Goal: Check status: Check status

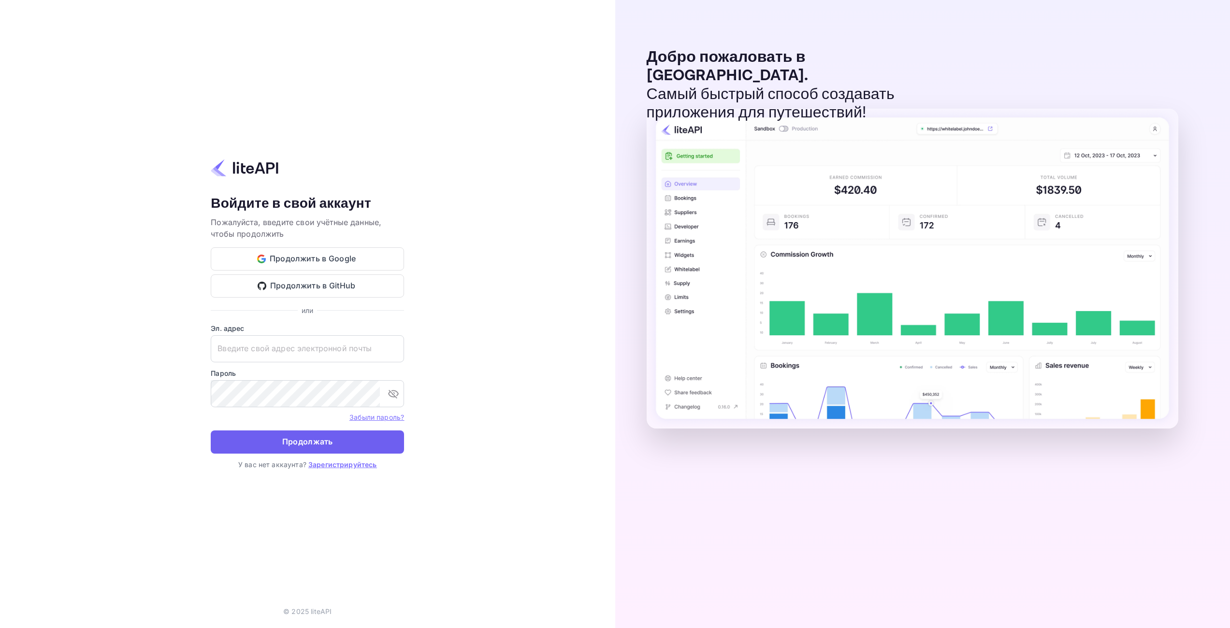
type input "[EMAIL_ADDRESS][DOMAIN_NAME]"
click at [329, 446] on ya-tr-span "Продолжать" at bounding box center [307, 442] width 51 height 13
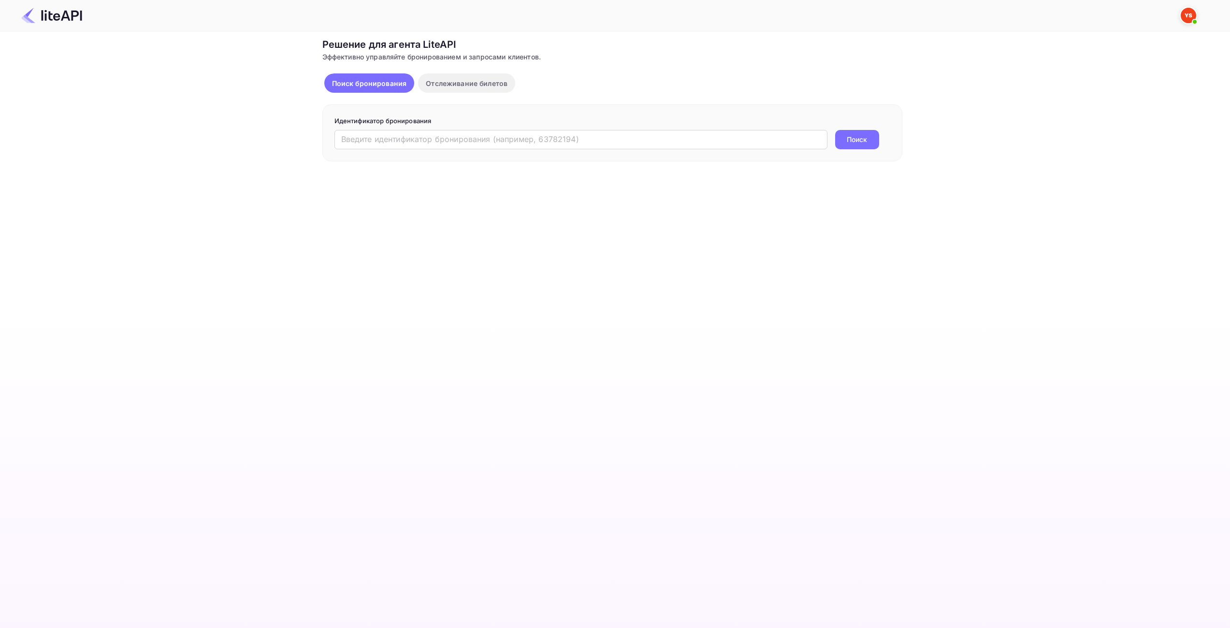
click at [954, 64] on div "Ticket Affiliate URL https://www.nuitee.com/ Business partner name Nuitee Trave…" at bounding box center [612, 99] width 1201 height 124
click at [419, 141] on input "text" at bounding box center [581, 139] width 493 height 19
paste input "8858332"
type input "8858332"
click at [847, 145] on button "Поиск" at bounding box center [857, 139] width 44 height 19
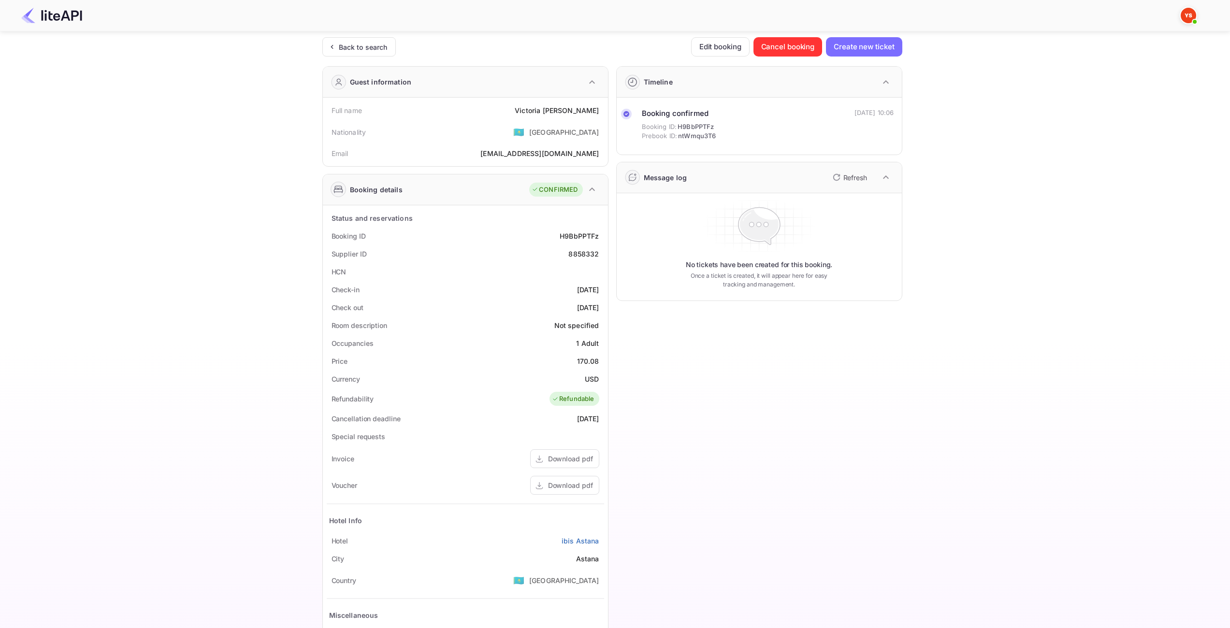
scroll to position [131, 0]
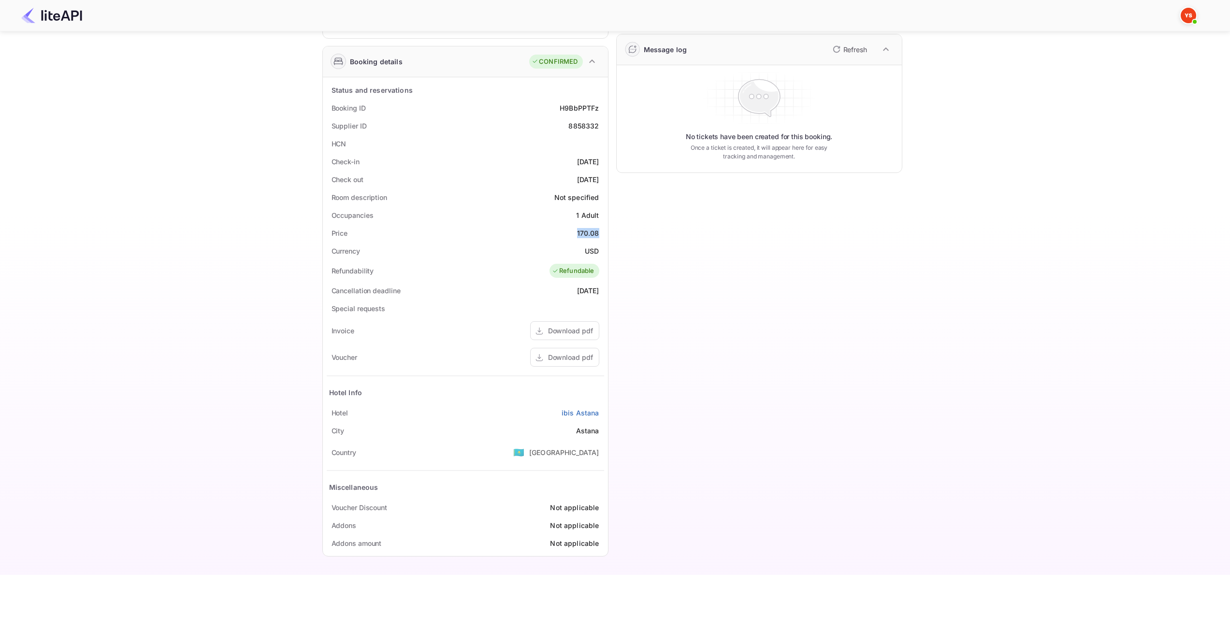
drag, startPoint x: 578, startPoint y: 231, endPoint x: 599, endPoint y: 230, distance: 21.8
click at [599, 230] on div "Price 170.08" at bounding box center [465, 233] width 277 height 18
copy div "170.08"
click at [589, 250] on ya-tr-span "USD" at bounding box center [592, 251] width 14 height 8
drag, startPoint x: 584, startPoint y: 248, endPoint x: 605, endPoint y: 247, distance: 20.8
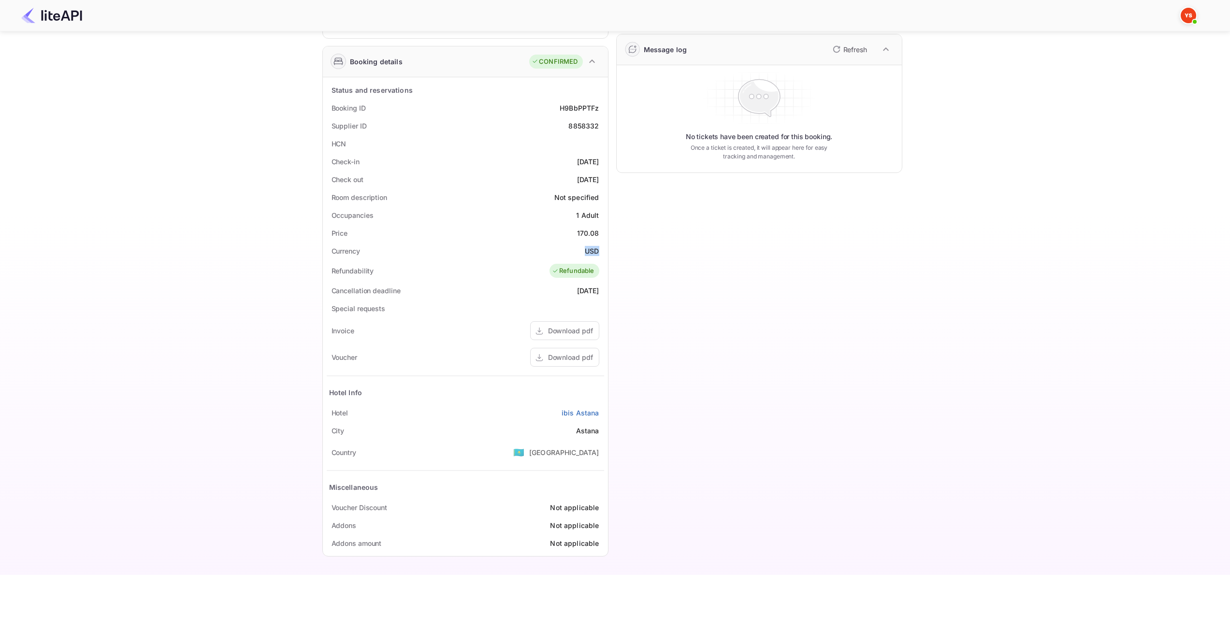
click at [605, 247] on div "Status and reservations Booking ID H9BbPPTFz Supplier ID 8858332 HCN Check-in 2…" at bounding box center [465, 316] width 285 height 479
click at [679, 280] on div "Timeline Booking confirmed Booking ID: H9BbPPTFz Prebook ID: ntWmqu3T6 12 Aug 2…" at bounding box center [756, 246] width 294 height 633
